Goal: Task Accomplishment & Management: Use online tool/utility

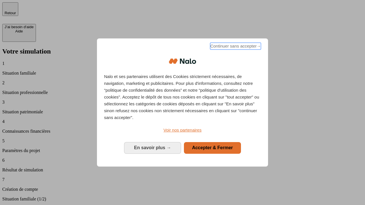
click at [235, 47] on span "Continuer sans accepter →" at bounding box center [235, 46] width 51 height 7
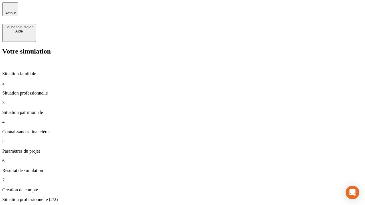
type input "30 000"
type input "1 000"
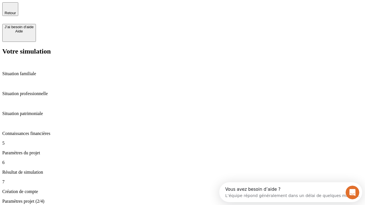
type input "40"
type input "200 000"
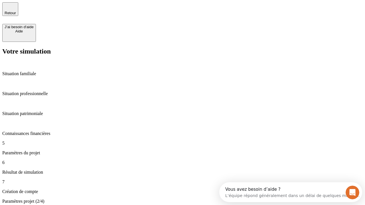
type input "640"
